Goal: Find specific page/section: Find specific page/section

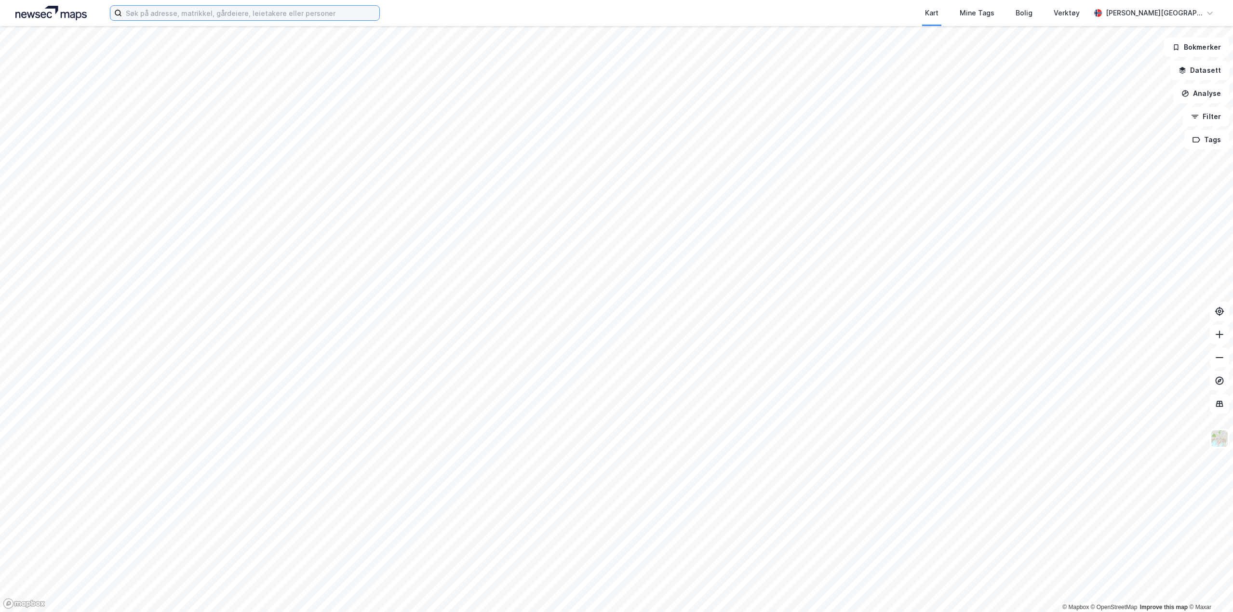
click at [204, 11] on input at bounding box center [250, 13] width 257 height 14
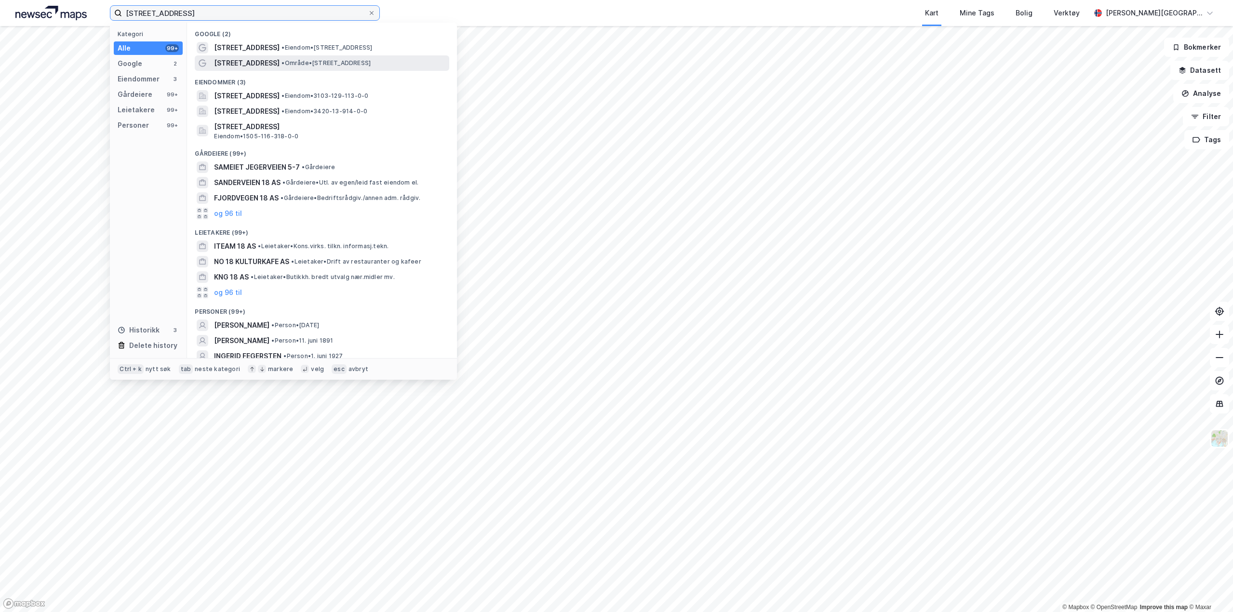
type input "[STREET_ADDRESS]"
